Goal: Register for event/course

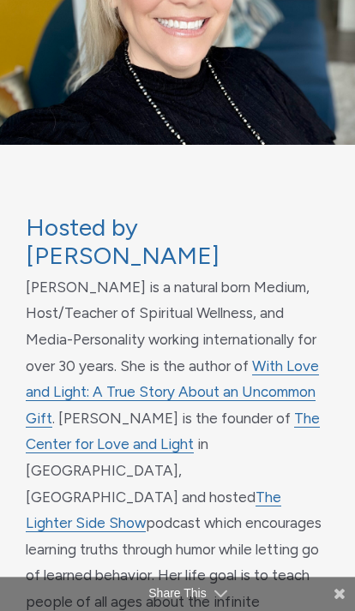
scroll to position [8566, 0]
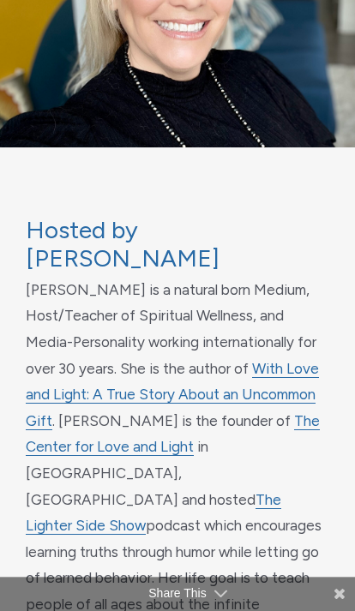
click at [276, 360] on link "With Love and Light: A True Story About an Uncommon Gift" at bounding box center [172, 395] width 293 height 70
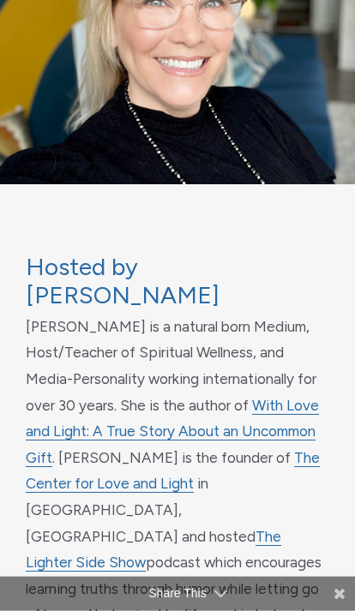
scroll to position [8530, 0]
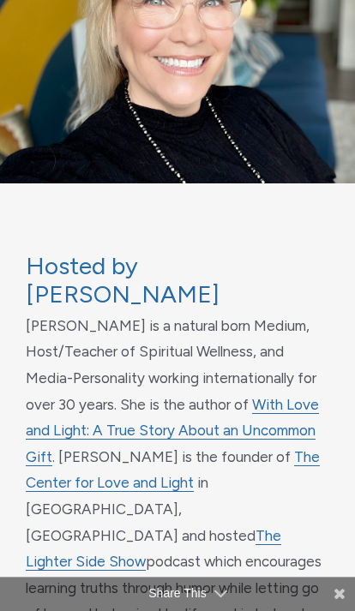
click at [122, 527] on link "The Lighter Side Show" at bounding box center [153, 549] width 255 height 45
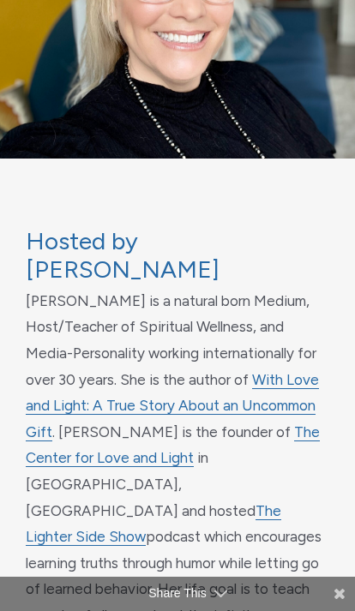
scroll to position [8558, 0]
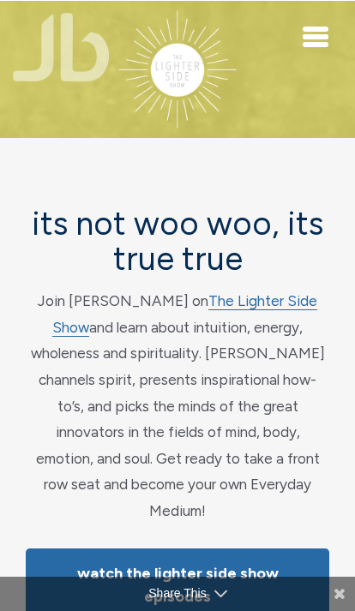
click at [319, 40] on div "Toggle navigation" at bounding box center [316, 37] width 26 height 21
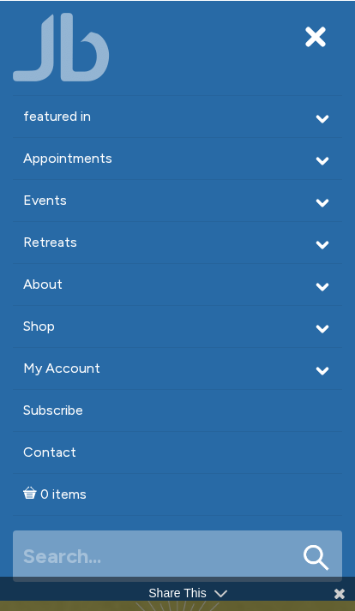
click at [320, 372] on polyline at bounding box center [322, 371] width 9 height 5
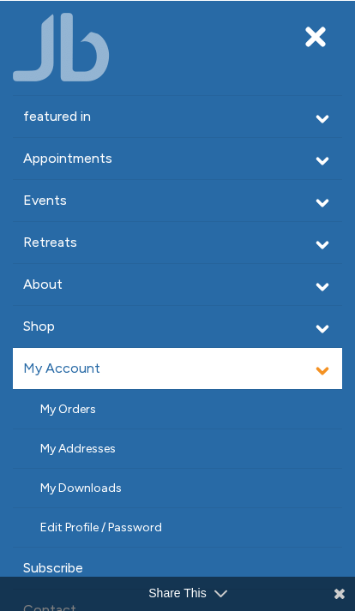
click at [320, 198] on icon at bounding box center [322, 203] width 19 height 19
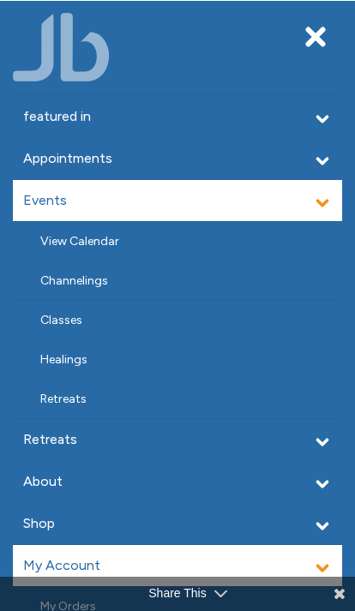
click at [78, 324] on link "Classes" at bounding box center [177, 320] width 329 height 39
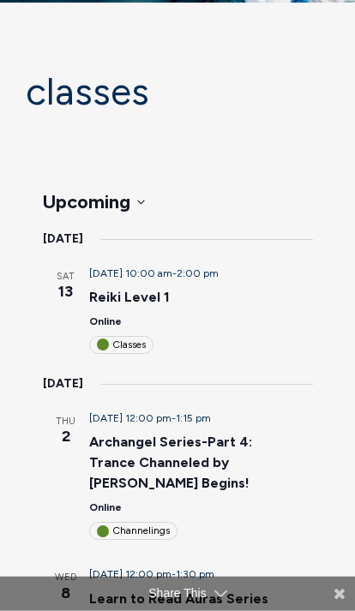
scroll to position [147, 0]
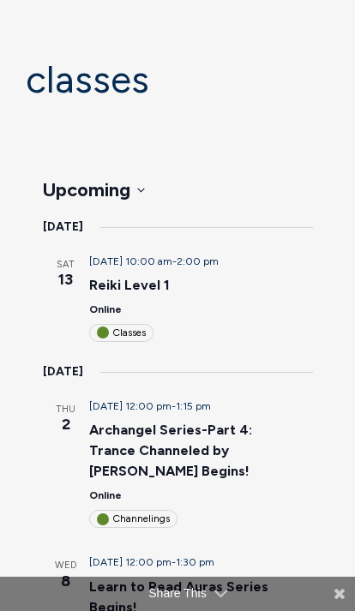
click at [127, 278] on header "[DATE] 10:00 am - 2:00 pm Reiki Level 1 Online Classes" at bounding box center [183, 299] width 188 height 88
click at [136, 324] on div "Classes" at bounding box center [121, 333] width 64 height 18
click at [142, 277] on link "Reiki Level 1" at bounding box center [129, 285] width 81 height 17
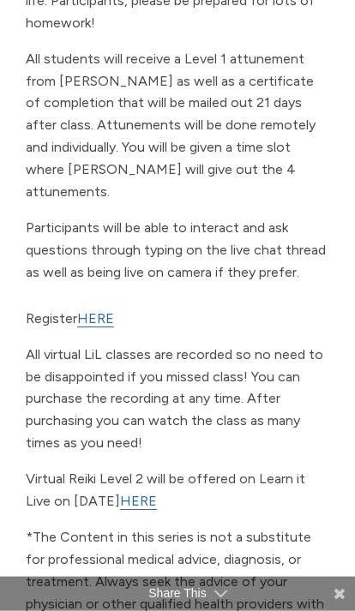
scroll to position [883, 0]
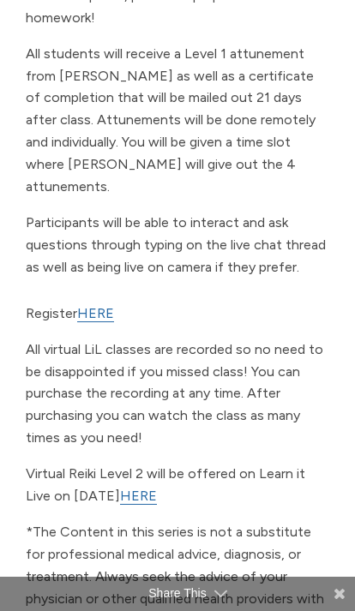
click at [113, 305] on link "HERE" at bounding box center [95, 313] width 37 height 17
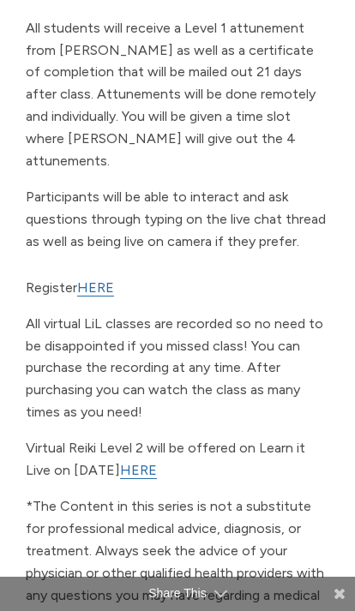
scroll to position [911, 0]
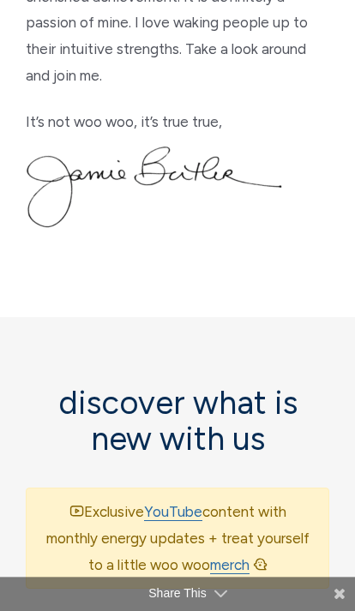
scroll to position [1276, 0]
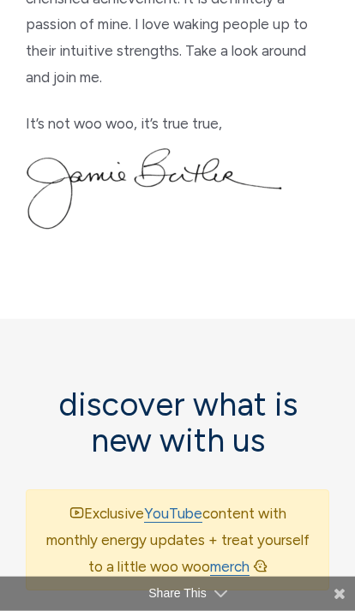
click at [176, 505] on link "YouTube" at bounding box center [173, 514] width 58 height 18
